Goal: Task Accomplishment & Management: Manage account settings

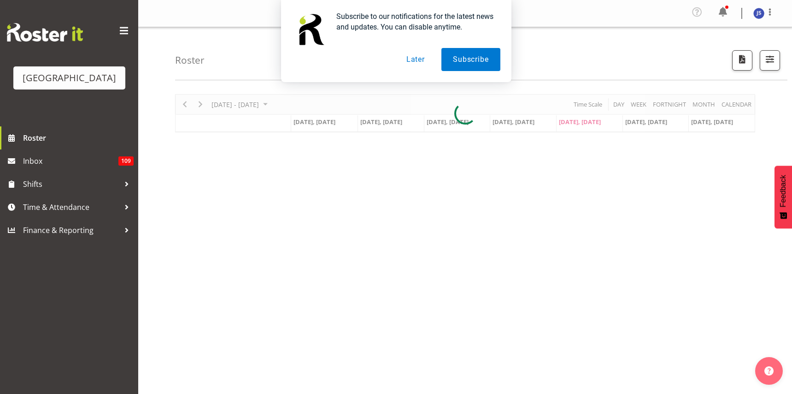
click at [412, 56] on button "Later" at bounding box center [415, 59] width 41 height 23
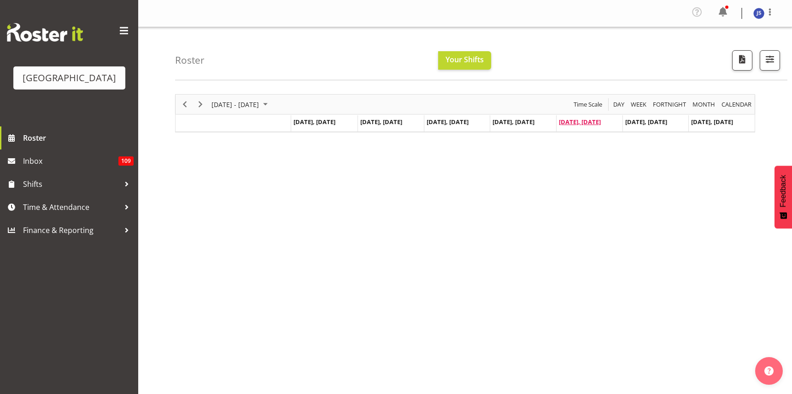
click at [574, 121] on span "Sep 5, Friday" at bounding box center [580, 121] width 42 height 8
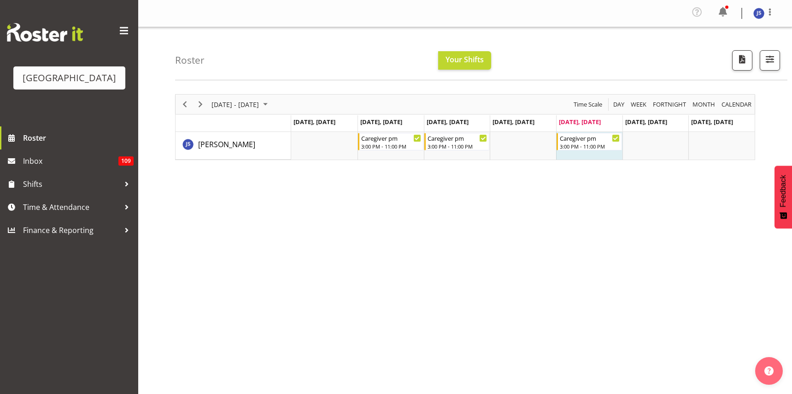
click at [599, 226] on div "September 01 - 07, 2025 Today Day Week Fortnight Month calendar Month Agenda Ti…" at bounding box center [483, 271] width 617 height 369
click at [582, 150] on div "Caregiver pm 3:00 PM - 11:00 PM" at bounding box center [589, 142] width 65 height 18
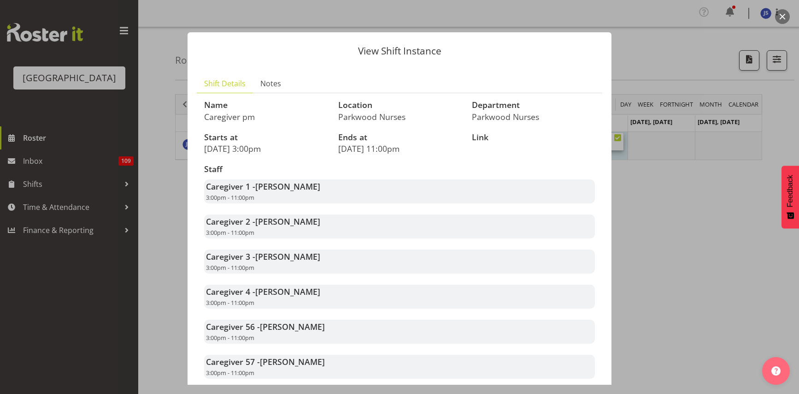
click at [675, 218] on div at bounding box center [399, 197] width 799 height 394
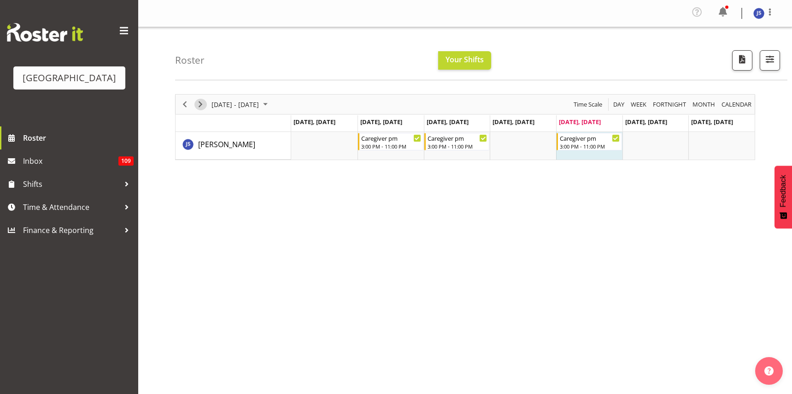
click at [201, 105] on span "Next" at bounding box center [200, 105] width 11 height 12
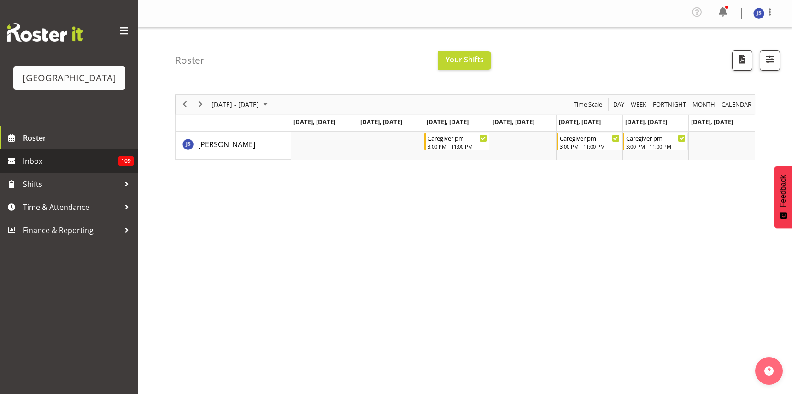
click at [47, 168] on span "Inbox" at bounding box center [70, 161] width 95 height 14
